Goal: Navigation & Orientation: Understand site structure

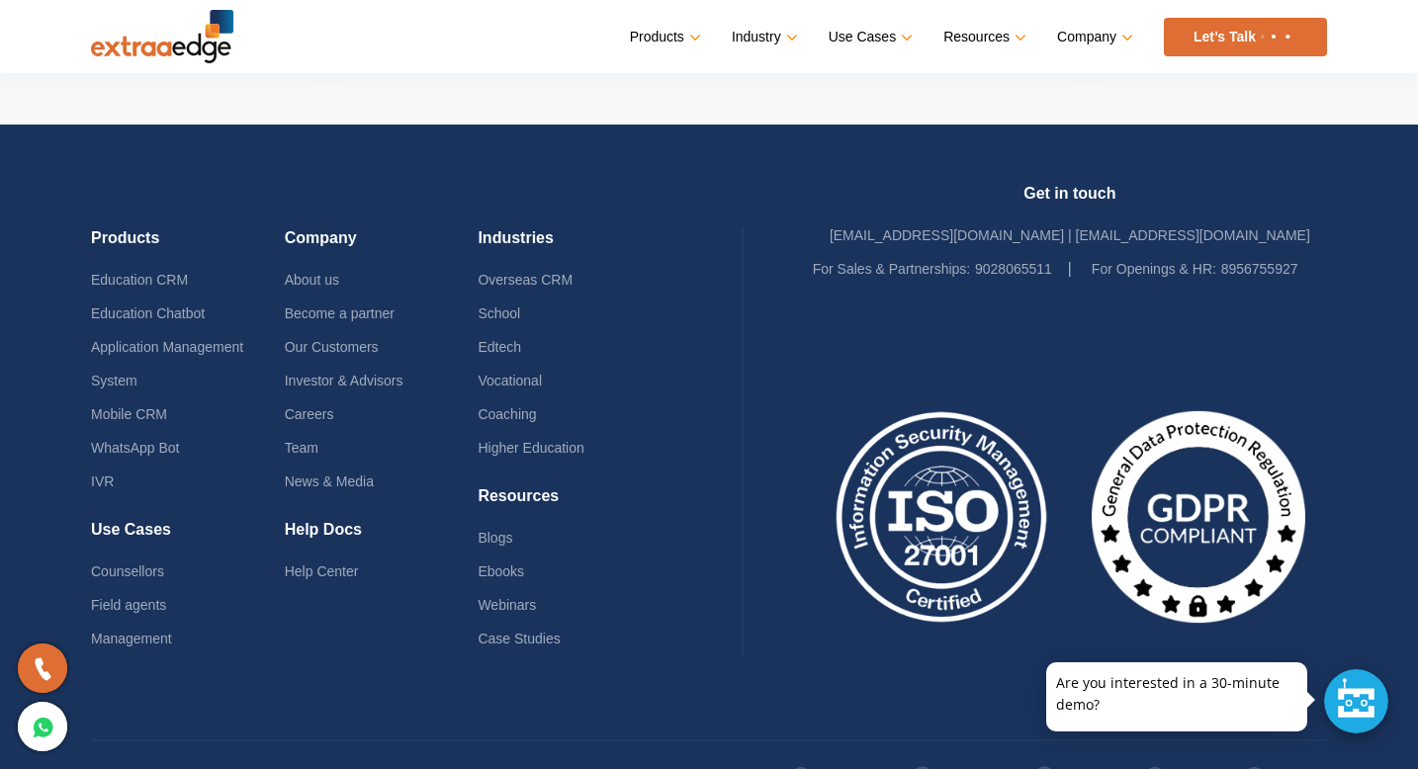
scroll to position [9473, 0]
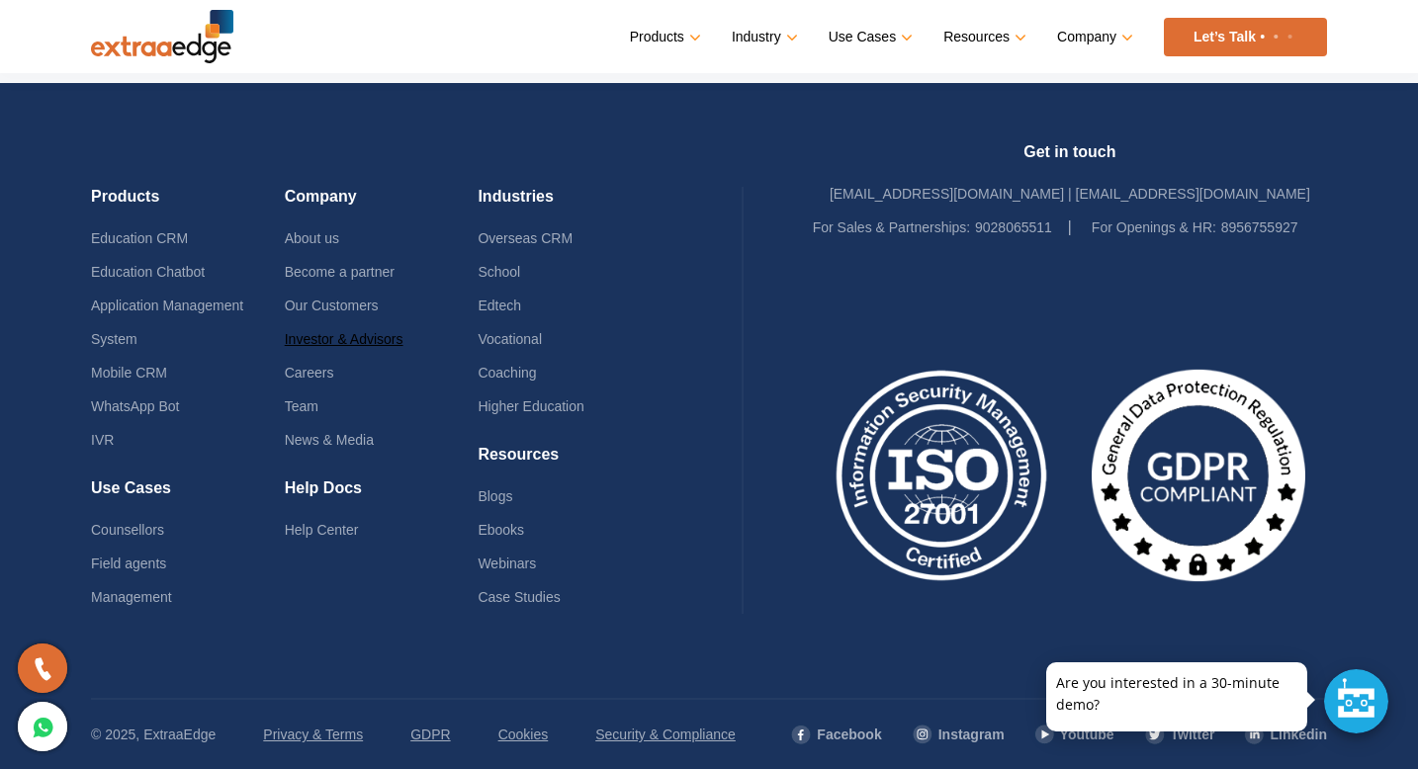
click at [308, 341] on link "Investor & Advisors" at bounding box center [344, 339] width 119 height 16
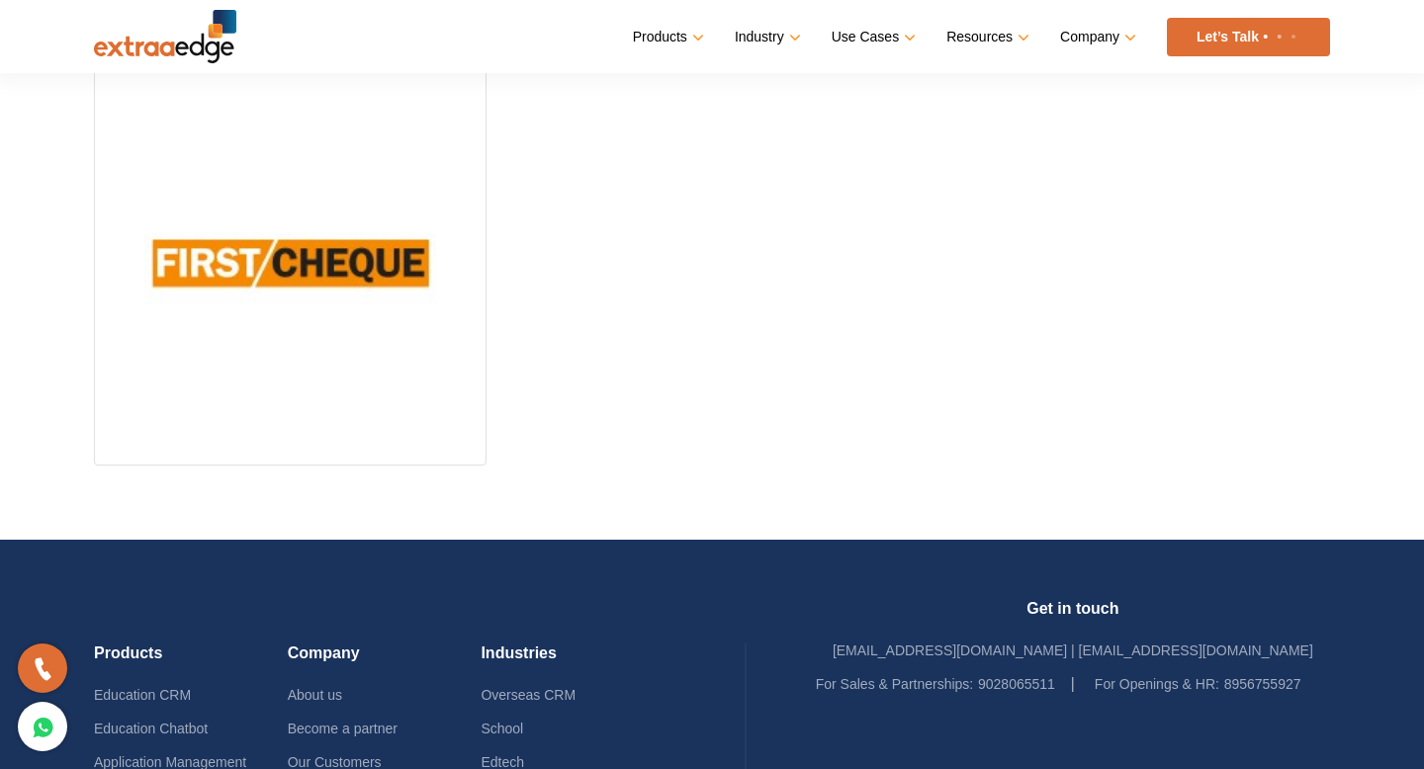
scroll to position [1288, 0]
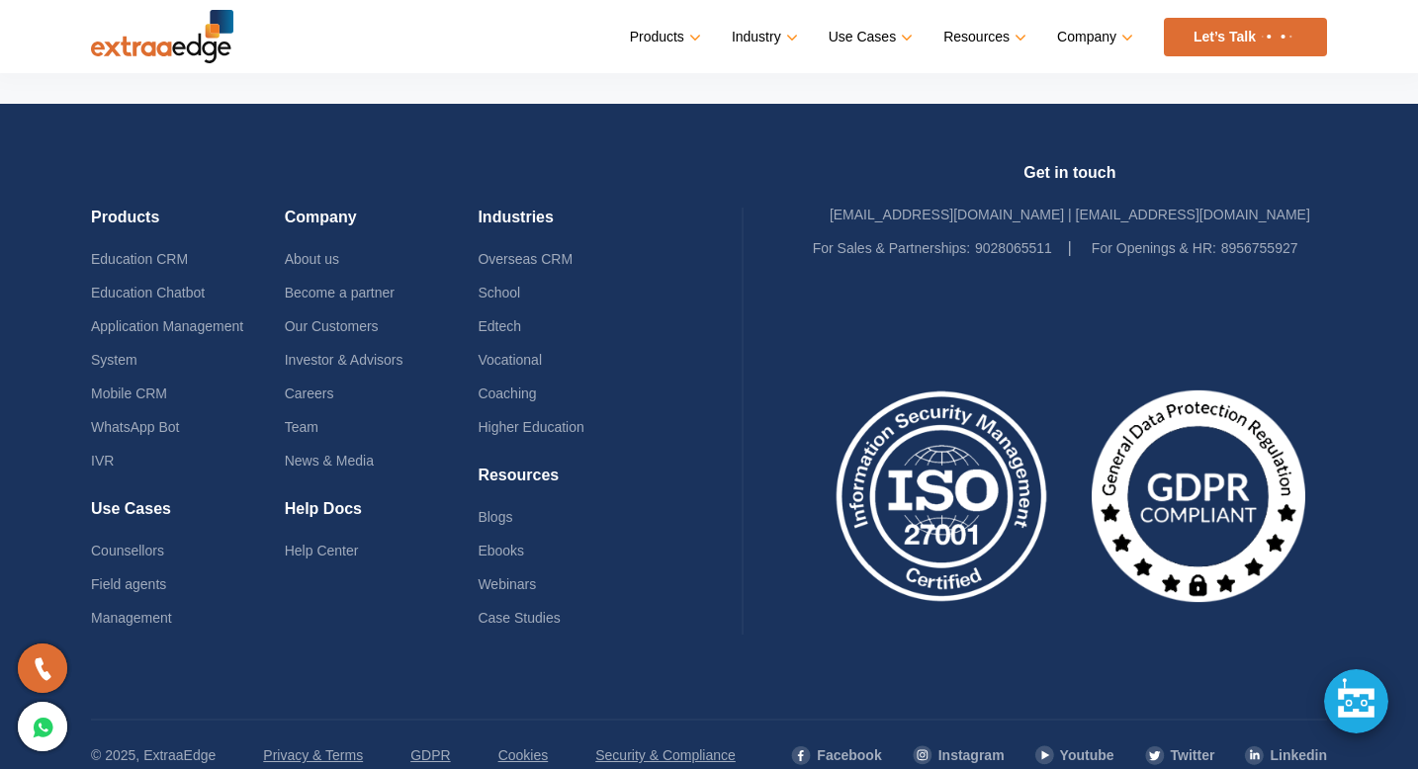
scroll to position [9465, 0]
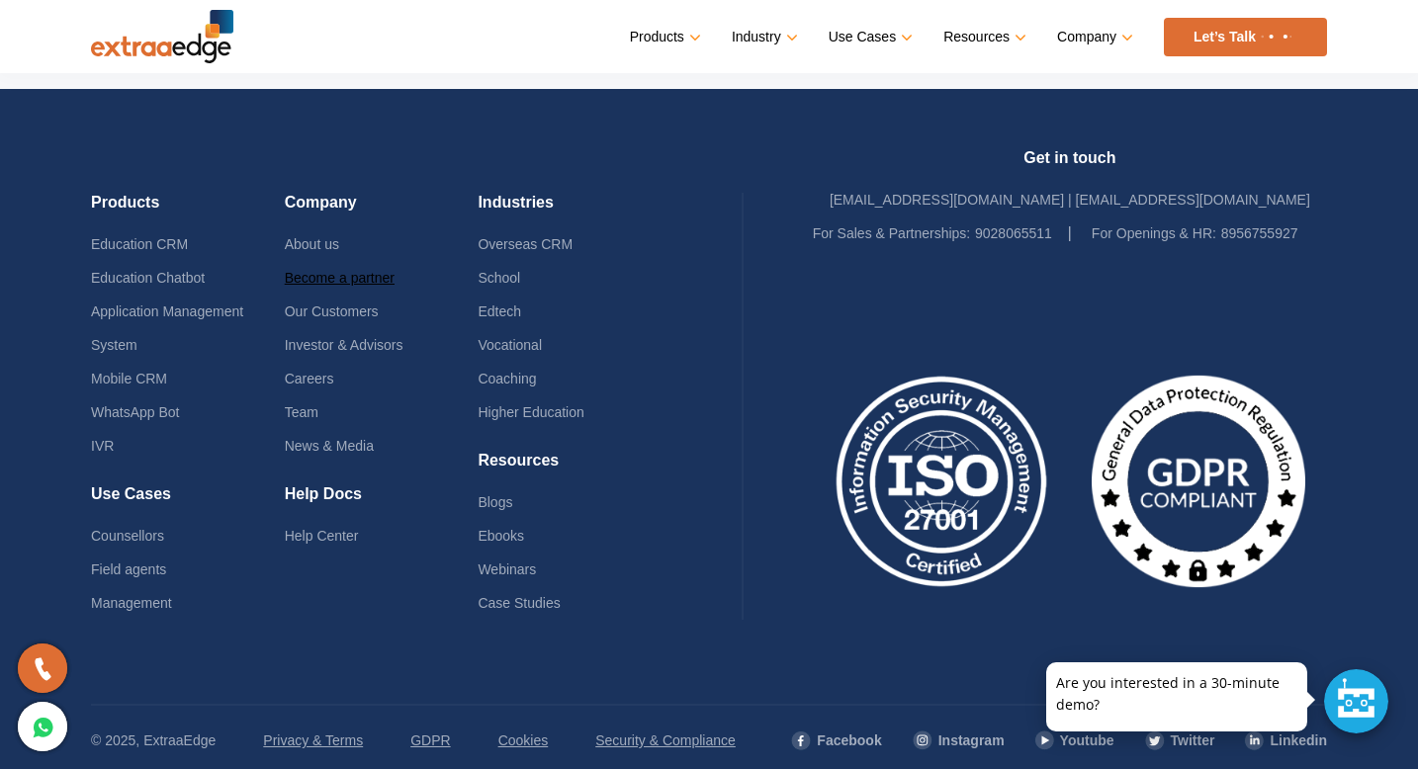
click at [334, 282] on link "Become a partner" at bounding box center [340, 278] width 110 height 16
click at [328, 244] on link "About us" at bounding box center [312, 244] width 54 height 16
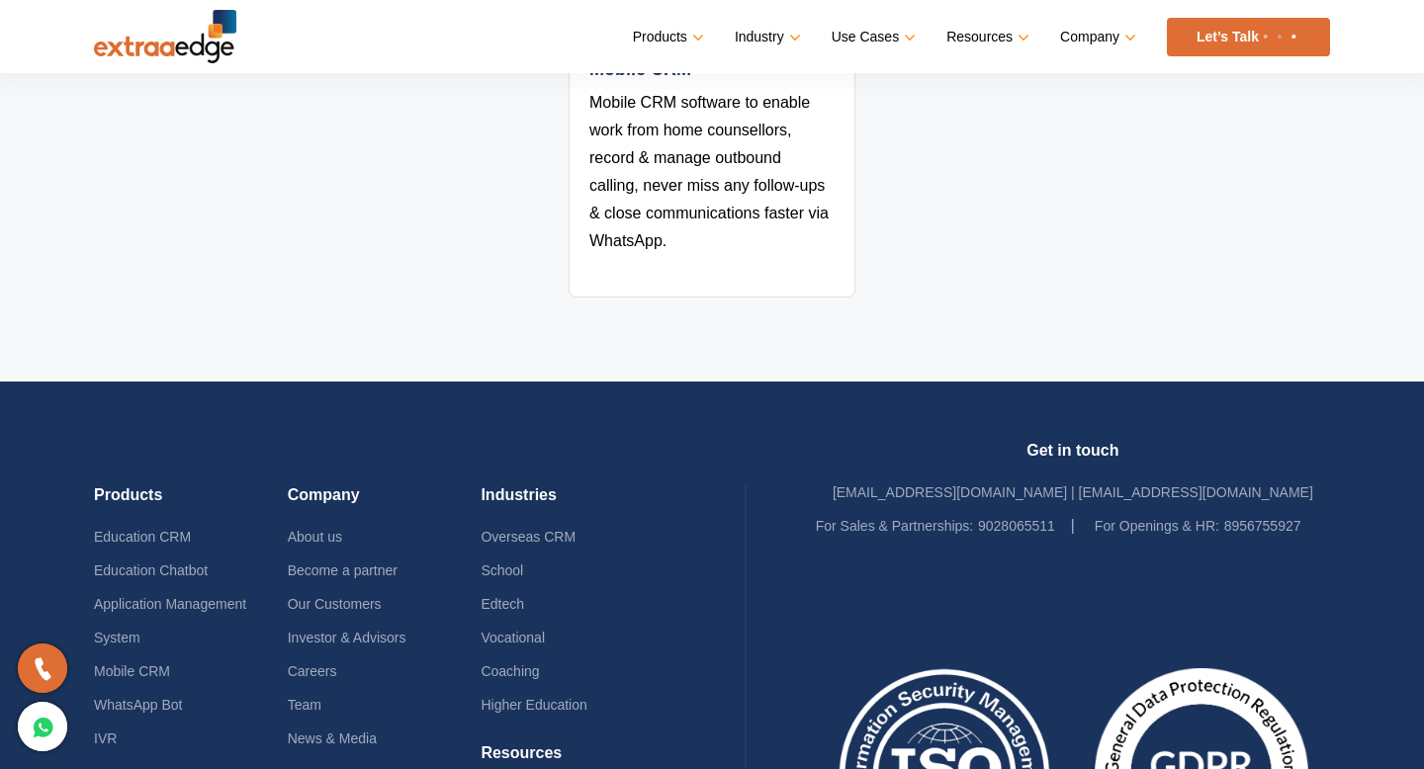
scroll to position [4652, 0]
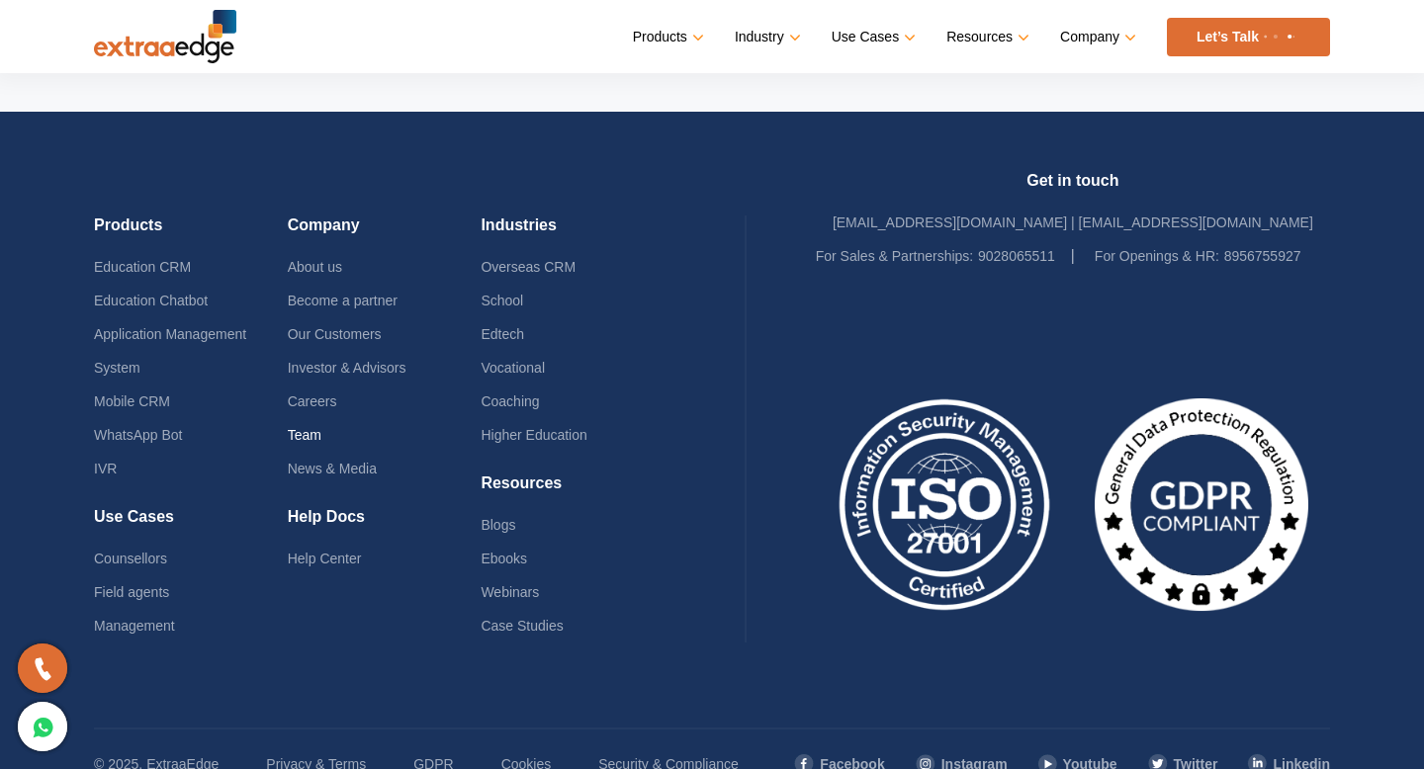
click at [307, 427] on link "Team" at bounding box center [305, 435] width 34 height 16
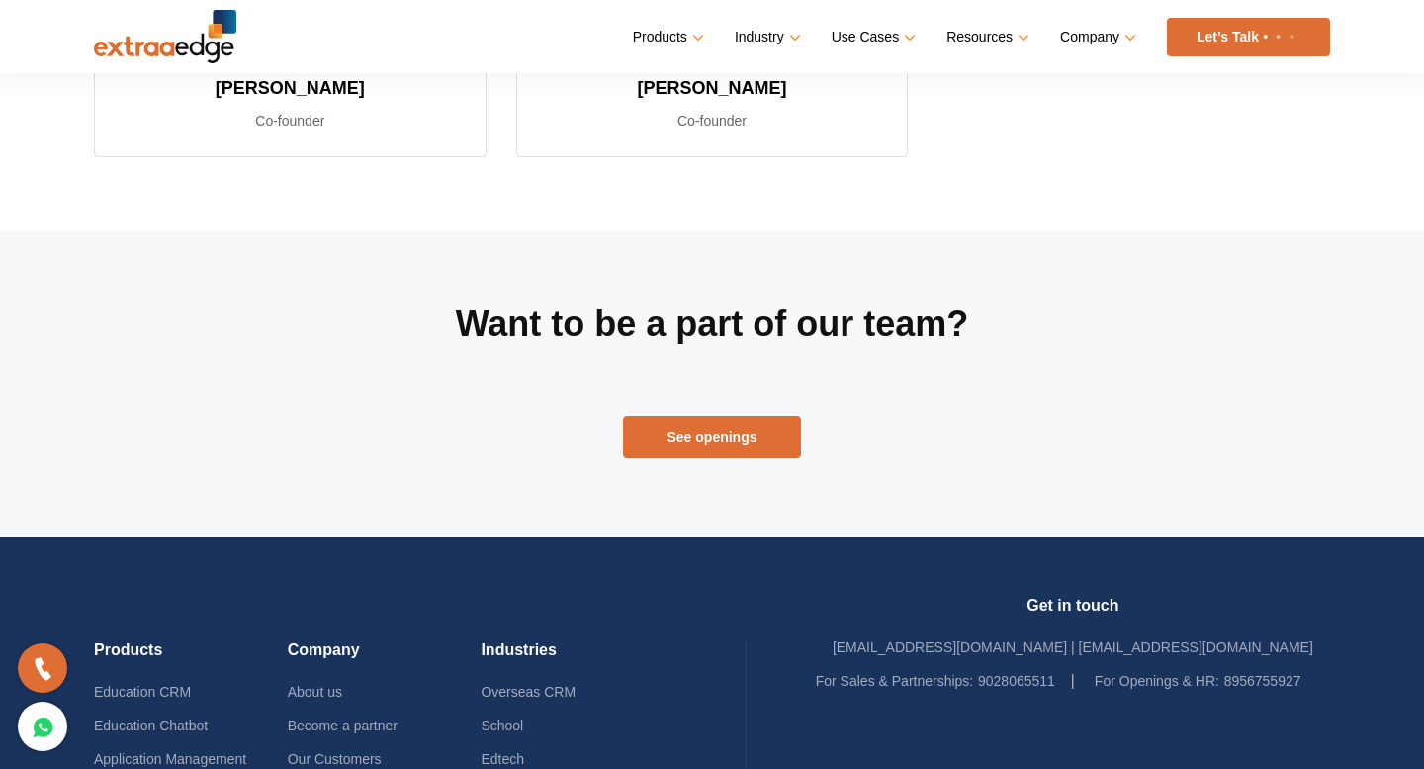
scroll to position [566, 0]
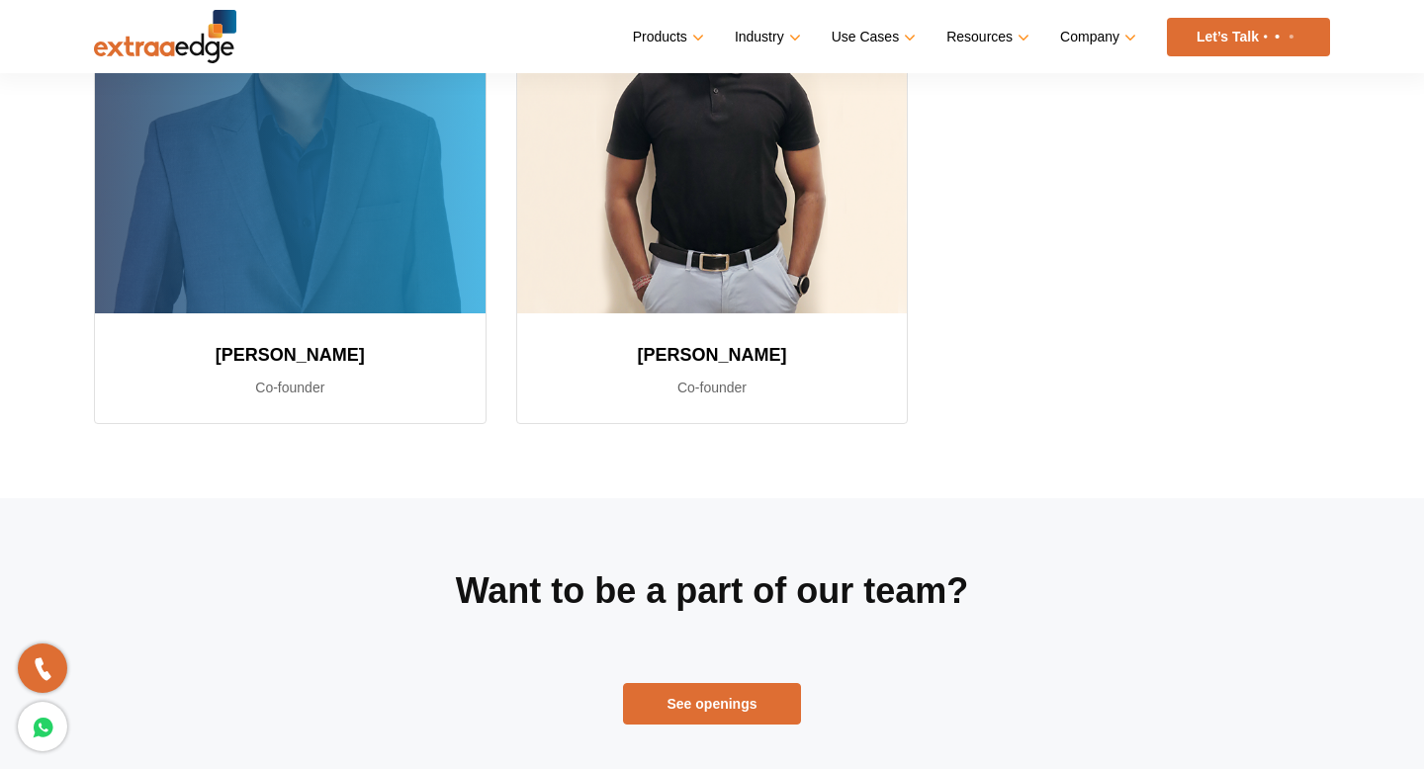
click at [282, 390] on p "Co-founder" at bounding box center [290, 388] width 343 height 24
